Goal: Task Accomplishment & Management: Manage account settings

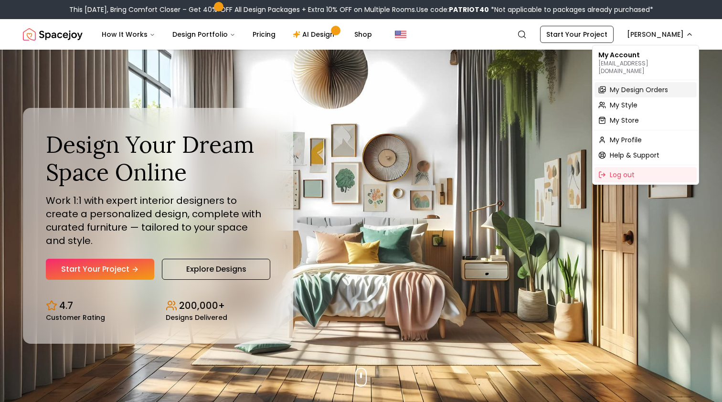
click at [631, 85] on span "My Design Orders" at bounding box center [639, 90] width 58 height 10
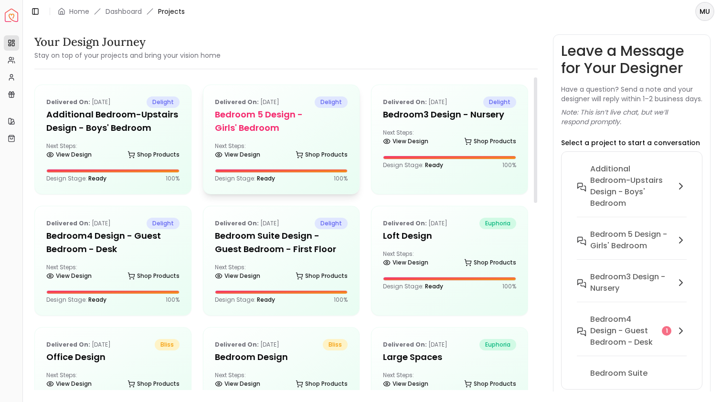
click at [245, 122] on h5 "Bedroom 5 design - Girls' Bedroom" at bounding box center [281, 121] width 133 height 27
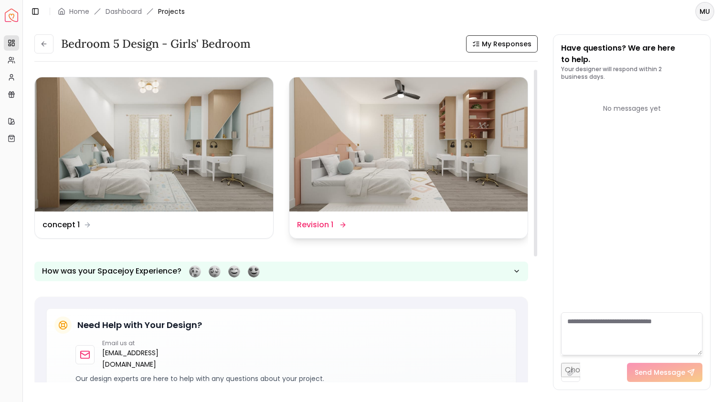
scroll to position [0, 0]
click at [379, 164] on img at bounding box center [408, 144] width 238 height 134
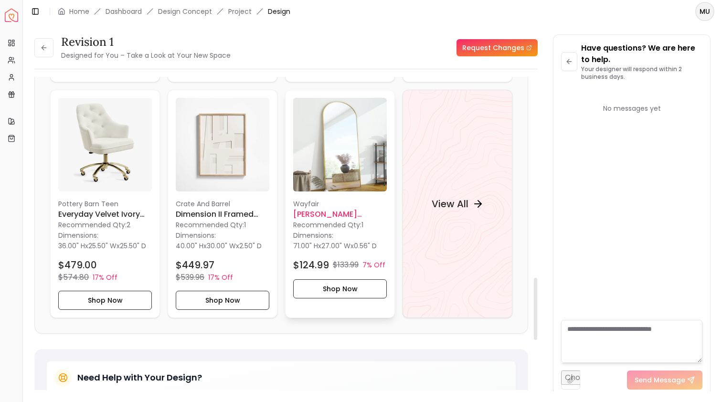
scroll to position [1013, 0]
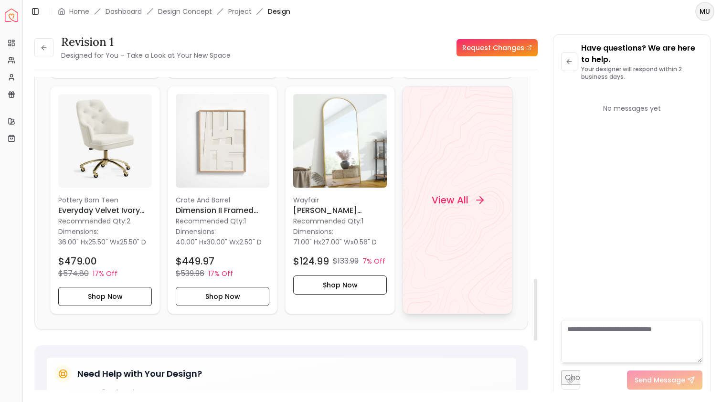
click at [463, 207] on div "View All" at bounding box center [457, 200] width 75 height 29
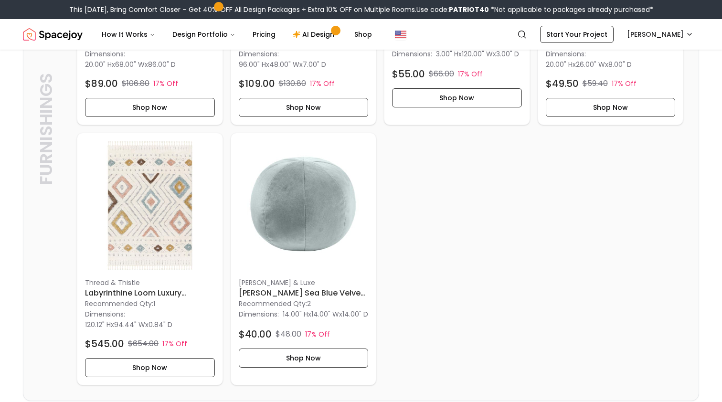
scroll to position [976, 0]
